Goal: Use online tool/utility: Use online tool/utility

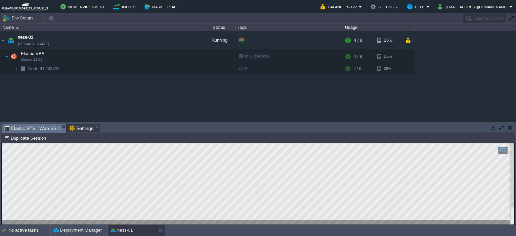
click at [501, 129] on button "button" at bounding box center [501, 128] width 6 height 6
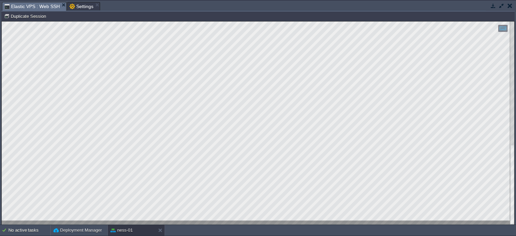
click at [2, 21] on html "Copy: Ctrl + Shift + C Paste: Ctrl + V Settings: Ctrl + Shift + Alt 0" at bounding box center [258, 21] width 512 height 0
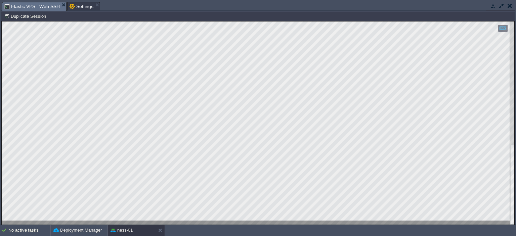
click at [2, 21] on html "Copy: Ctrl + Shift + C Paste: Ctrl + V Settings: Ctrl + Shift + Alt 0" at bounding box center [258, 21] width 512 height 0
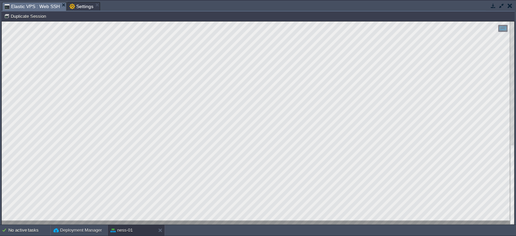
click at [2, 21] on html "Copy: Ctrl + Shift + C Paste: Ctrl + V Settings: Ctrl + Shift + Alt 0" at bounding box center [258, 21] width 512 height 0
click at [2, 204] on div "Copy: Ctrl + Shift + C Paste: Ctrl + V Settings: Ctrl + Shift + Alt 0" at bounding box center [258, 122] width 512 height 203
click at [2, 21] on html "Copy: Ctrl + Shift + C Paste: Ctrl + V Settings: Ctrl + Shift + Alt 0" at bounding box center [258, 21] width 512 height 0
click at [79, 221] on div at bounding box center [258, 122] width 512 height 203
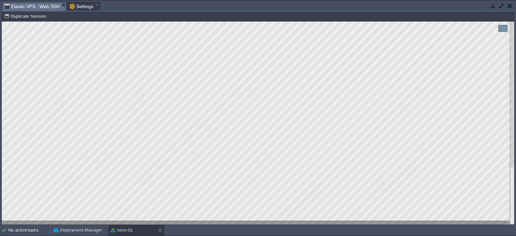
click at [2, 21] on html "Copy: Ctrl + Shift + C Paste: Ctrl + V Settings: Ctrl + Shift + Alt 0" at bounding box center [258, 21] width 512 height 0
click at [59, 221] on div at bounding box center [258, 122] width 512 height 203
click at [2, 21] on html "Copy: Ctrl + Shift + C Paste: Ctrl + V Settings: Ctrl + Shift + Alt 0" at bounding box center [258, 21] width 512 height 0
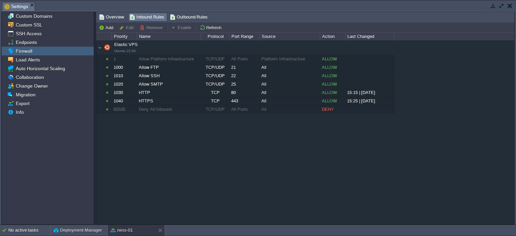
click at [511, 2] on td at bounding box center [509, 6] width 8 height 8
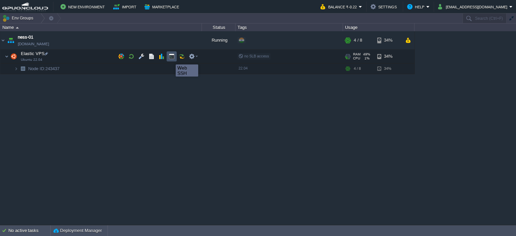
click at [171, 58] on button "button" at bounding box center [172, 56] width 6 height 6
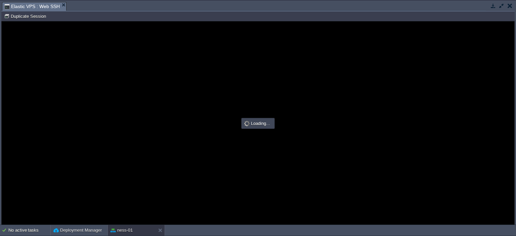
type input "#000000"
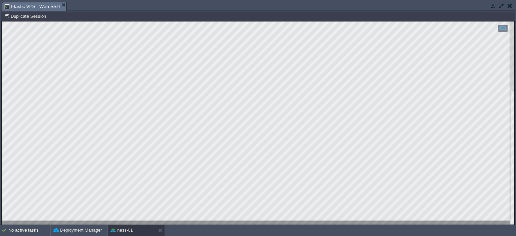
click at [2, 21] on html "Copy: Ctrl + Shift + C Paste: Ctrl + V Settings: Ctrl + Shift + Alt 0" at bounding box center [258, 21] width 512 height 0
click at [81, 221] on div at bounding box center [258, 122] width 512 height 203
click at [2, 21] on html "Copy: Ctrl + Shift + C Paste: Ctrl + V Settings: Ctrl + Shift + Alt 0" at bounding box center [258, 21] width 512 height 0
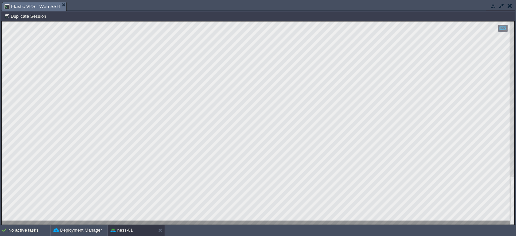
click at [232, 21] on html "Copy: Ctrl + Shift + C Paste: Ctrl + V Settings: Ctrl + Shift + Alt 0" at bounding box center [258, 21] width 512 height 0
click at [2, 111] on div at bounding box center [258, 122] width 512 height 203
click at [501, 4] on button "button" at bounding box center [501, 6] width 6 height 6
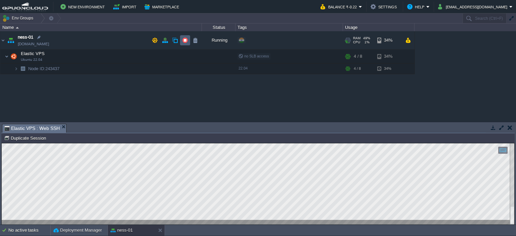
click at [185, 40] on button "button" at bounding box center [185, 40] width 6 height 6
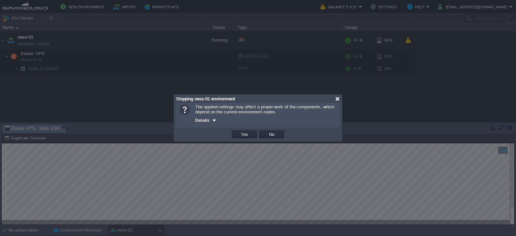
click at [335, 98] on div at bounding box center [337, 98] width 5 height 5
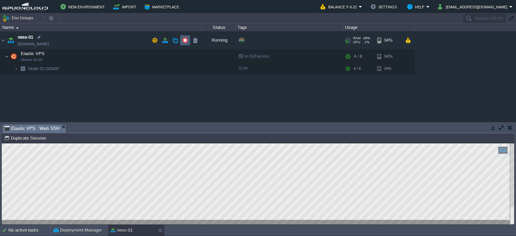
click at [188, 40] on td at bounding box center [185, 40] width 10 height 10
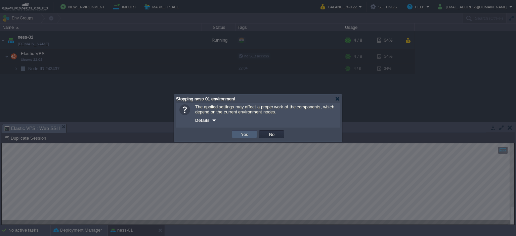
click at [242, 135] on button "Yes" at bounding box center [244, 134] width 11 height 6
